Goal: Transaction & Acquisition: Purchase product/service

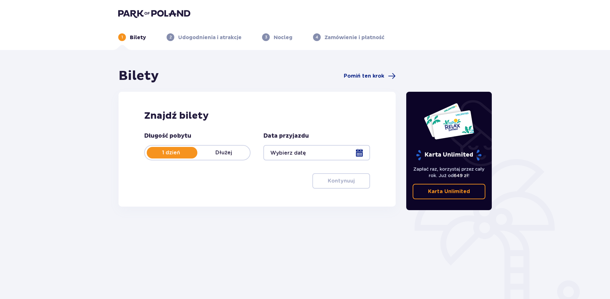
scroll to position [28, 0]
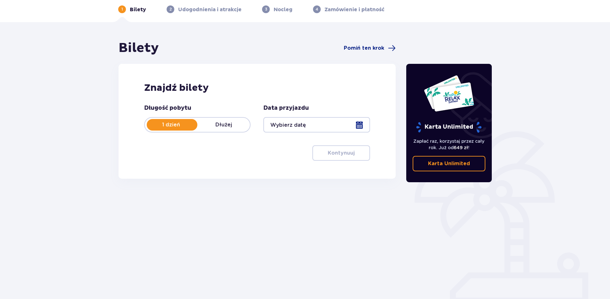
drag, startPoint x: 173, startPoint y: 122, endPoint x: 170, endPoint y: 121, distance: 3.3
click at [170, 121] on div "1 dzień Dłużej" at bounding box center [197, 124] width 106 height 15
click at [359, 127] on div at bounding box center [317, 124] width 106 height 15
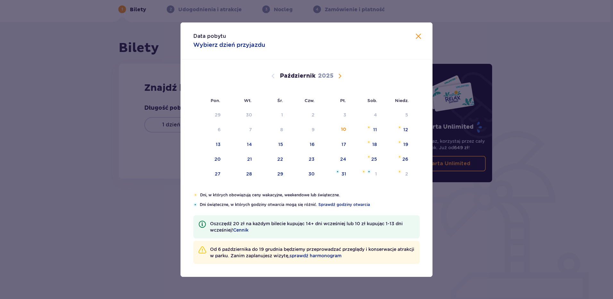
click at [337, 76] on span "Następny miesiąc" at bounding box center [340, 76] width 8 height 8
click at [215, 144] on div "10" at bounding box center [217, 144] width 5 height 6
click at [421, 36] on span "Zamknij" at bounding box center [419, 37] width 8 height 8
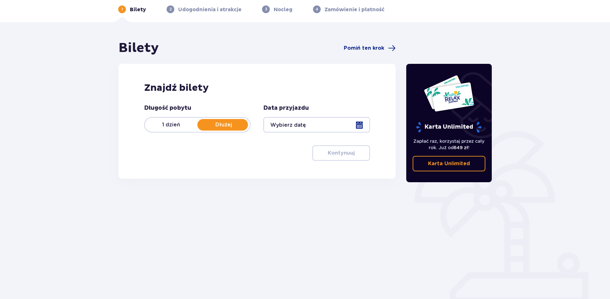
click at [358, 124] on div at bounding box center [317, 124] width 106 height 15
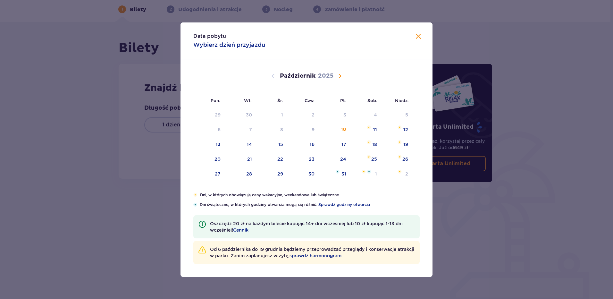
click at [341, 77] on span "Następny miesiąc" at bounding box center [340, 76] width 8 height 8
click at [219, 147] on div "10" at bounding box center [217, 144] width 5 height 6
click at [217, 142] on div "10" at bounding box center [217, 144] width 5 height 6
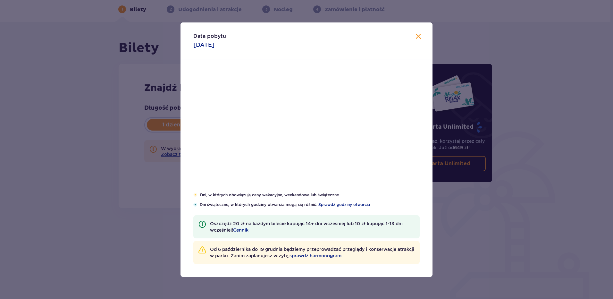
type input "10.11.25"
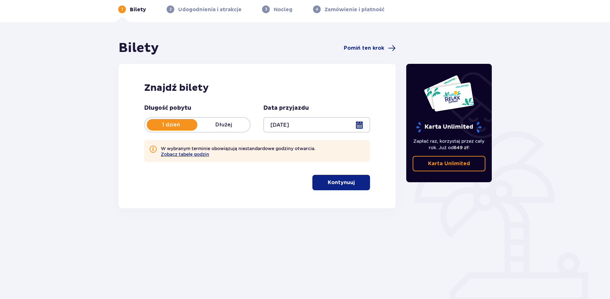
click at [340, 178] on button "Kontynuuj" at bounding box center [342, 182] width 58 height 15
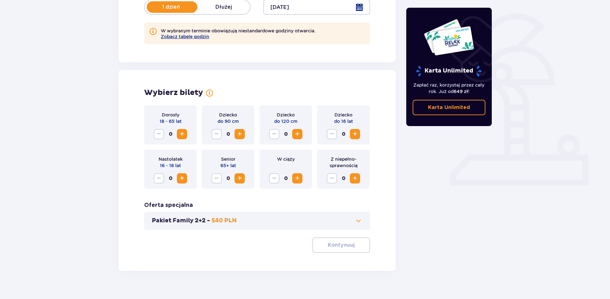
scroll to position [156, 0]
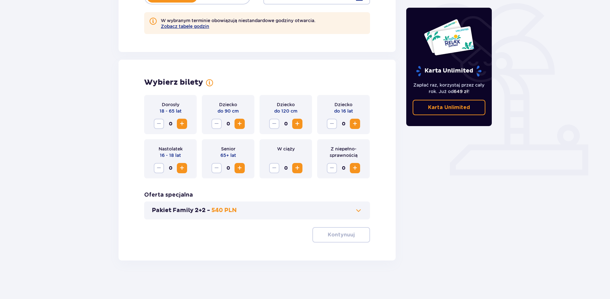
click at [179, 124] on span "Zwiększ" at bounding box center [182, 124] width 8 height 8
click at [353, 122] on span "Zwiększ" at bounding box center [355, 124] width 8 height 8
click at [355, 123] on span "Zwiększ" at bounding box center [355, 124] width 8 height 8
click at [354, 238] on span "button" at bounding box center [356, 235] width 8 height 8
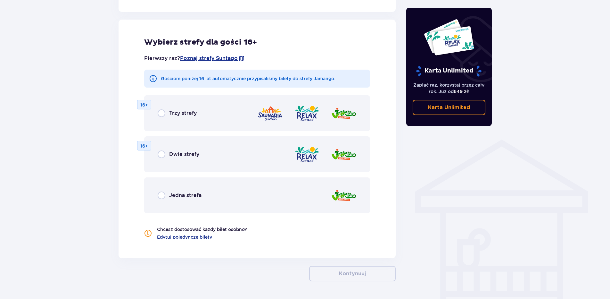
scroll to position [385, 0]
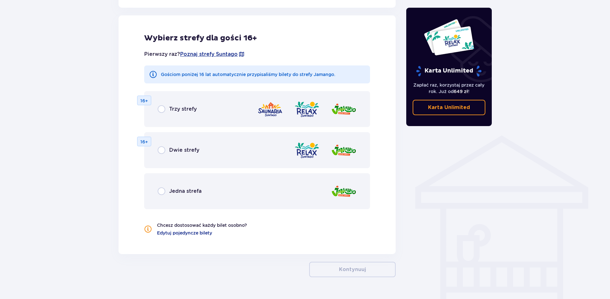
click at [172, 192] on span "Jedna strefa" at bounding box center [185, 191] width 32 height 7
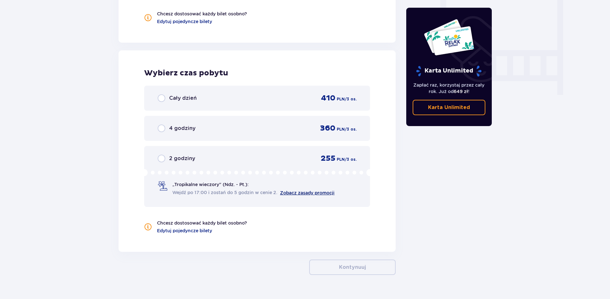
scroll to position [611, 0]
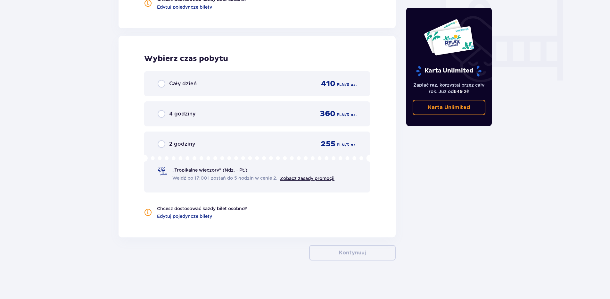
click at [160, 84] on input "radio" at bounding box center [162, 84] width 8 height 8
radio input "true"
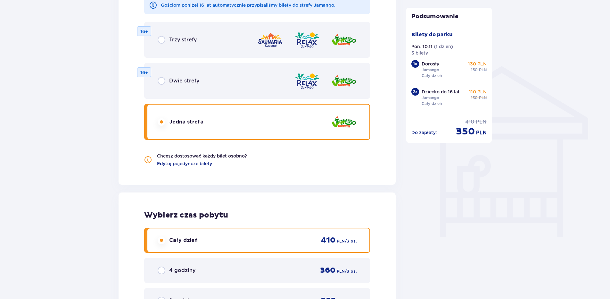
scroll to position [647, 0]
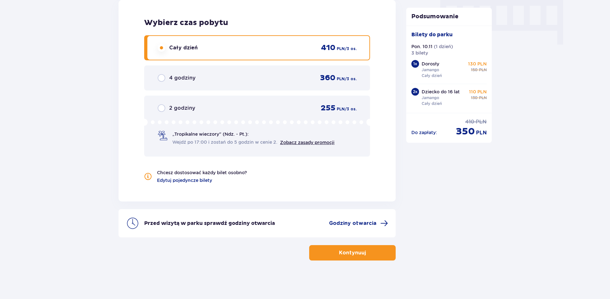
click at [348, 256] on p "Kontynuuj" at bounding box center [352, 252] width 27 height 7
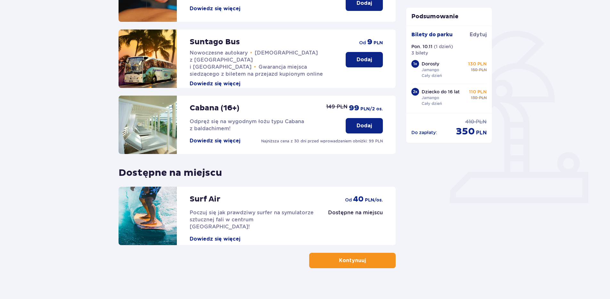
scroll to position [136, 0]
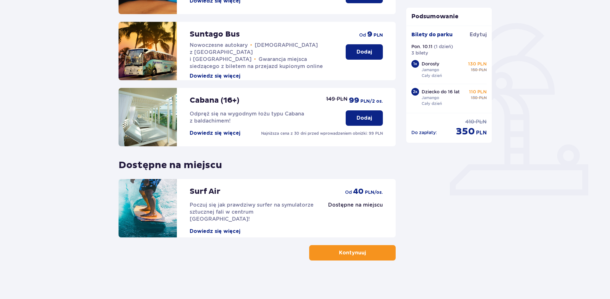
click at [335, 265] on div "Udogodnienia i atrakcje Pomiń ten krok Promocja online Wellness & SPA (16+) Zre…" at bounding box center [305, 106] width 610 height 385
drag, startPoint x: 341, startPoint y: 254, endPoint x: 519, endPoint y: 279, distance: 179.6
click at [341, 254] on p "Kontynuuj" at bounding box center [352, 252] width 27 height 7
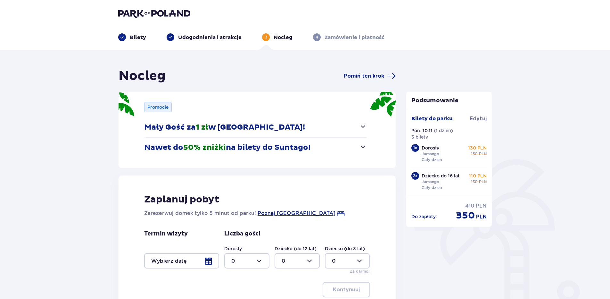
click at [363, 129] on span "button" at bounding box center [363, 126] width 8 height 8
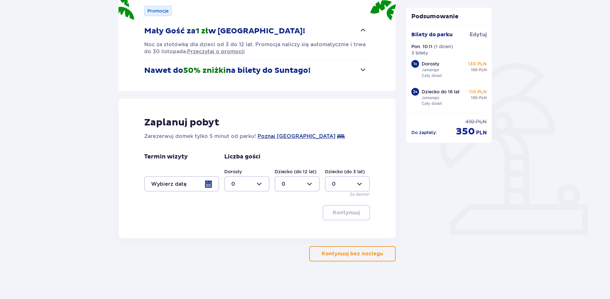
scroll to position [32, 0]
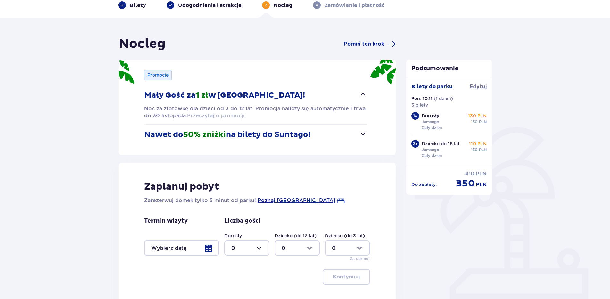
click at [203, 116] on span "Przeczytaj o promocji" at bounding box center [216, 115] width 58 height 7
click at [556, 184] on div "Nocleg Pomiń ten krok Promocje Mały Gość za 1 zł w Suntago Village! Noc za złot…" at bounding box center [305, 191] width 610 height 346
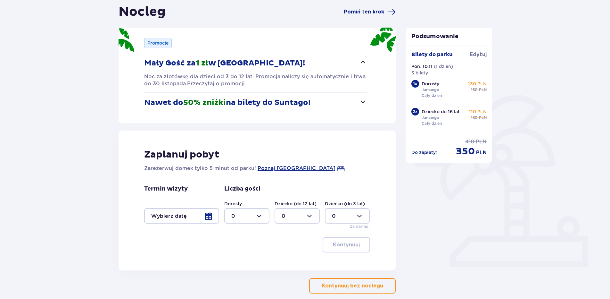
scroll to position [97, 0]
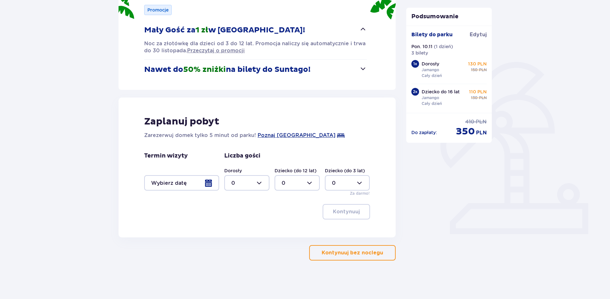
click at [381, 250] on span "button" at bounding box center [385, 253] width 8 height 8
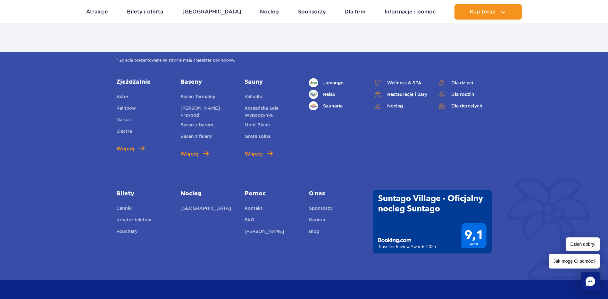
scroll to position [2308, 0]
